Goal: Task Accomplishment & Management: Use online tool/utility

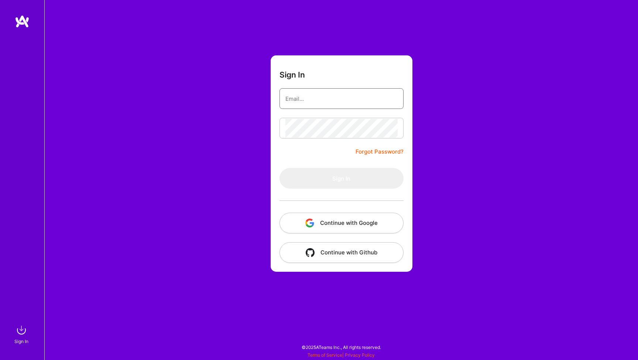
type input "[EMAIL_ADDRESS][DOMAIN_NAME]"
click at [341, 178] on button "Sign In" at bounding box center [341, 178] width 124 height 21
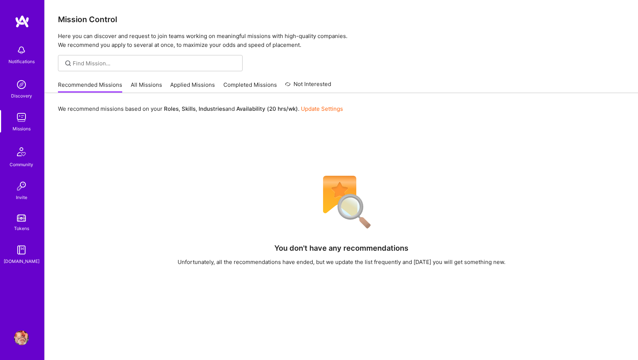
click at [140, 84] on link "All Missions" at bounding box center [146, 87] width 31 height 12
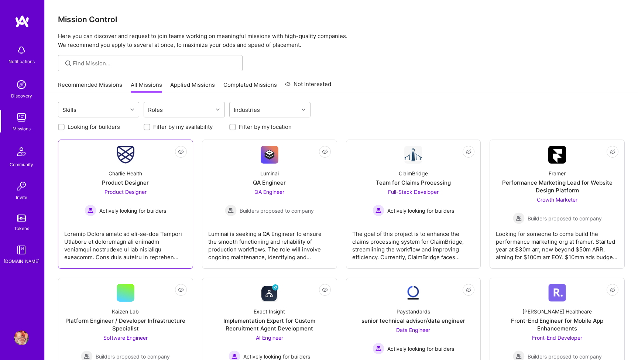
click at [131, 191] on span "Product Designer" at bounding box center [125, 192] width 42 height 6
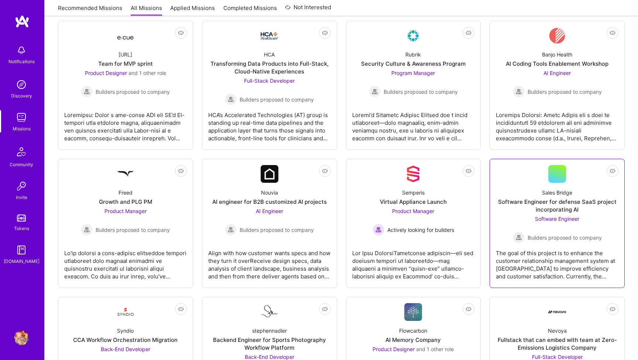
scroll to position [534, 0]
